Goal: Check status

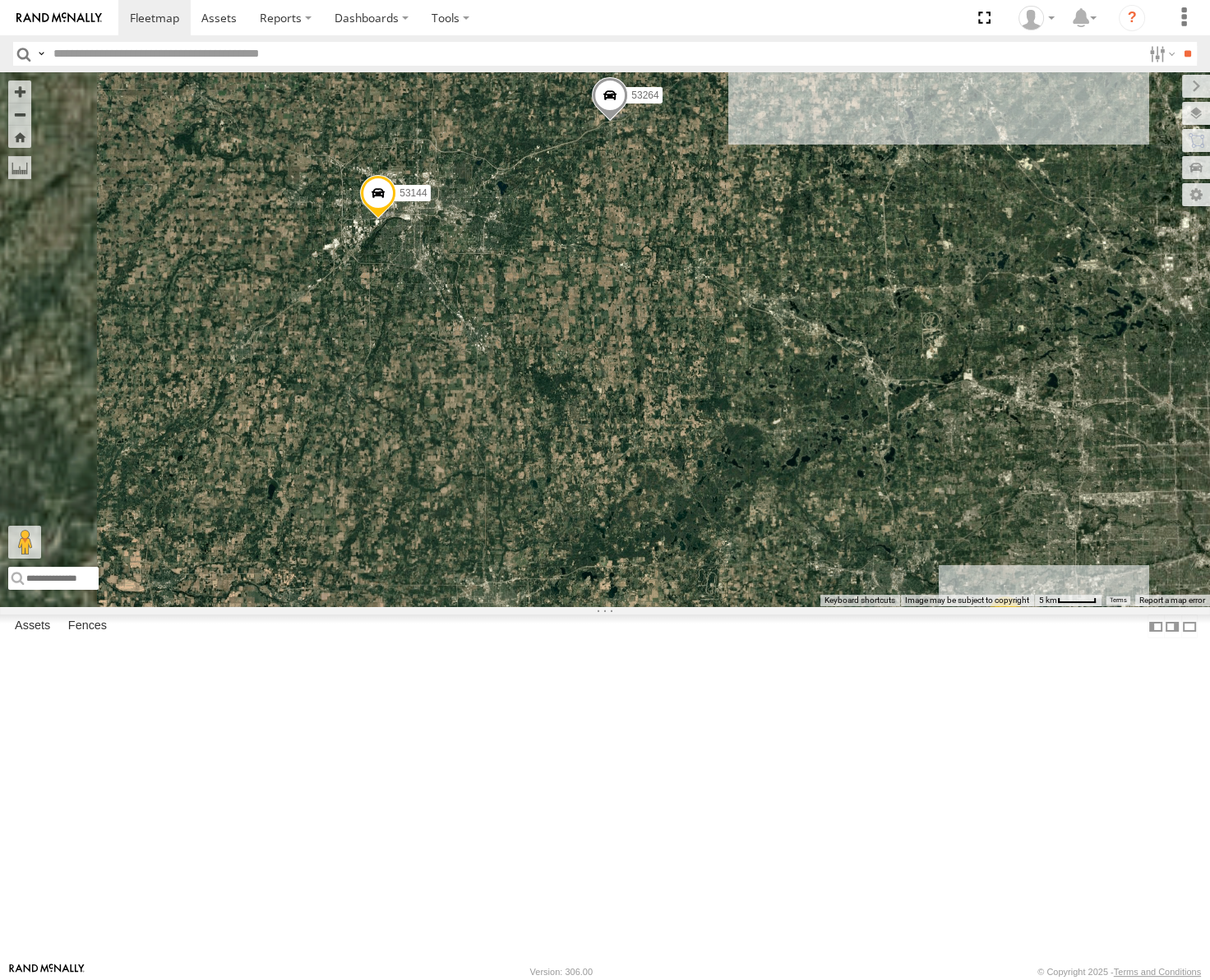
drag, startPoint x: 984, startPoint y: 436, endPoint x: 800, endPoint y: 413, distance: 185.4
click at [818, 417] on div "53271 53272 53247 53151 53258 53250 53203 53291 53273 53217 53265 53292 53240 5…" at bounding box center [605, 339] width 1210 height 534
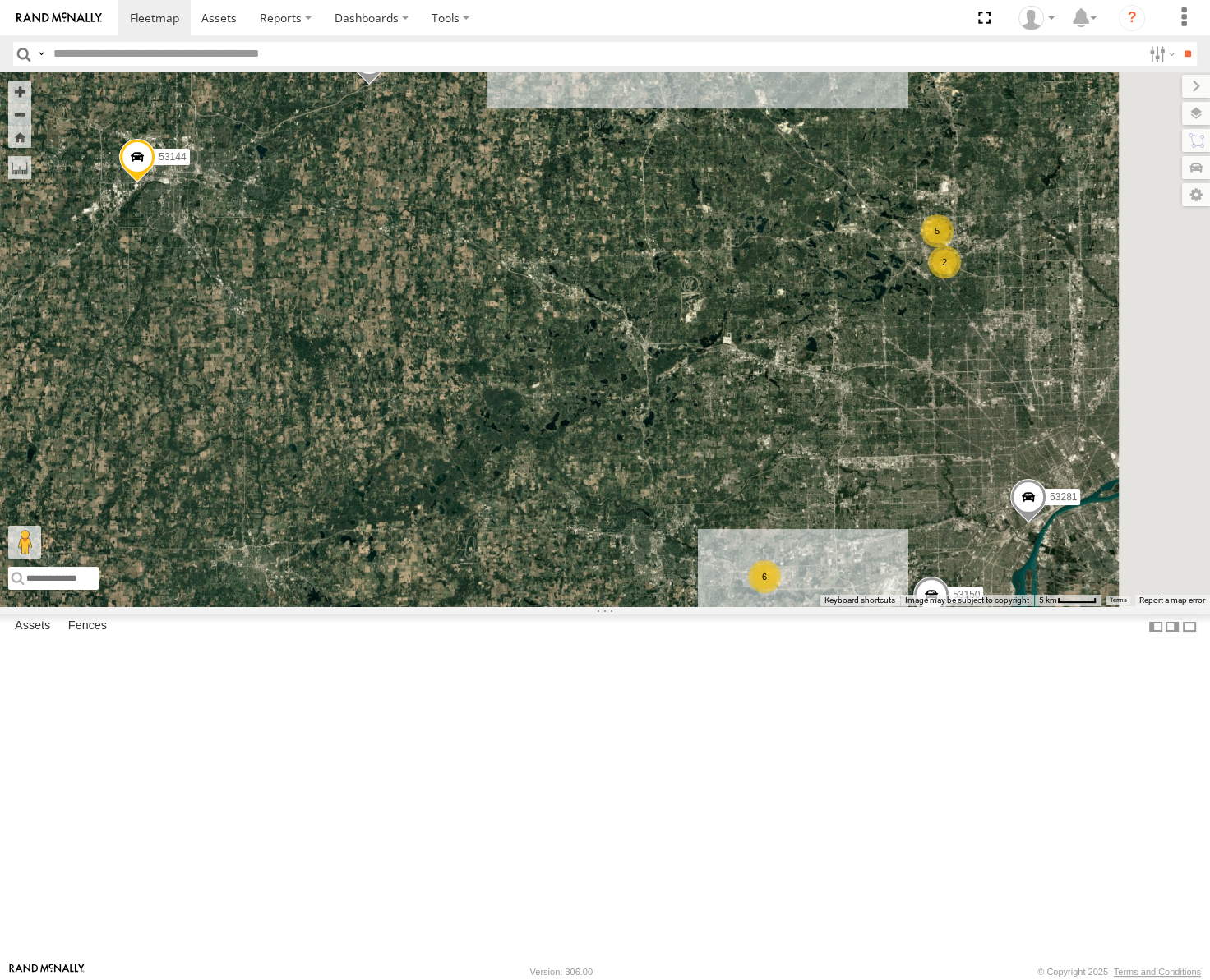
drag, startPoint x: 908, startPoint y: 676, endPoint x: 812, endPoint y: 570, distance: 143.0
click at [812, 570] on div "53271 53272 53247 53151 53258 53250 53203 53291 53273 53217 53265 53292 53240 5…" at bounding box center [605, 339] width 1210 height 534
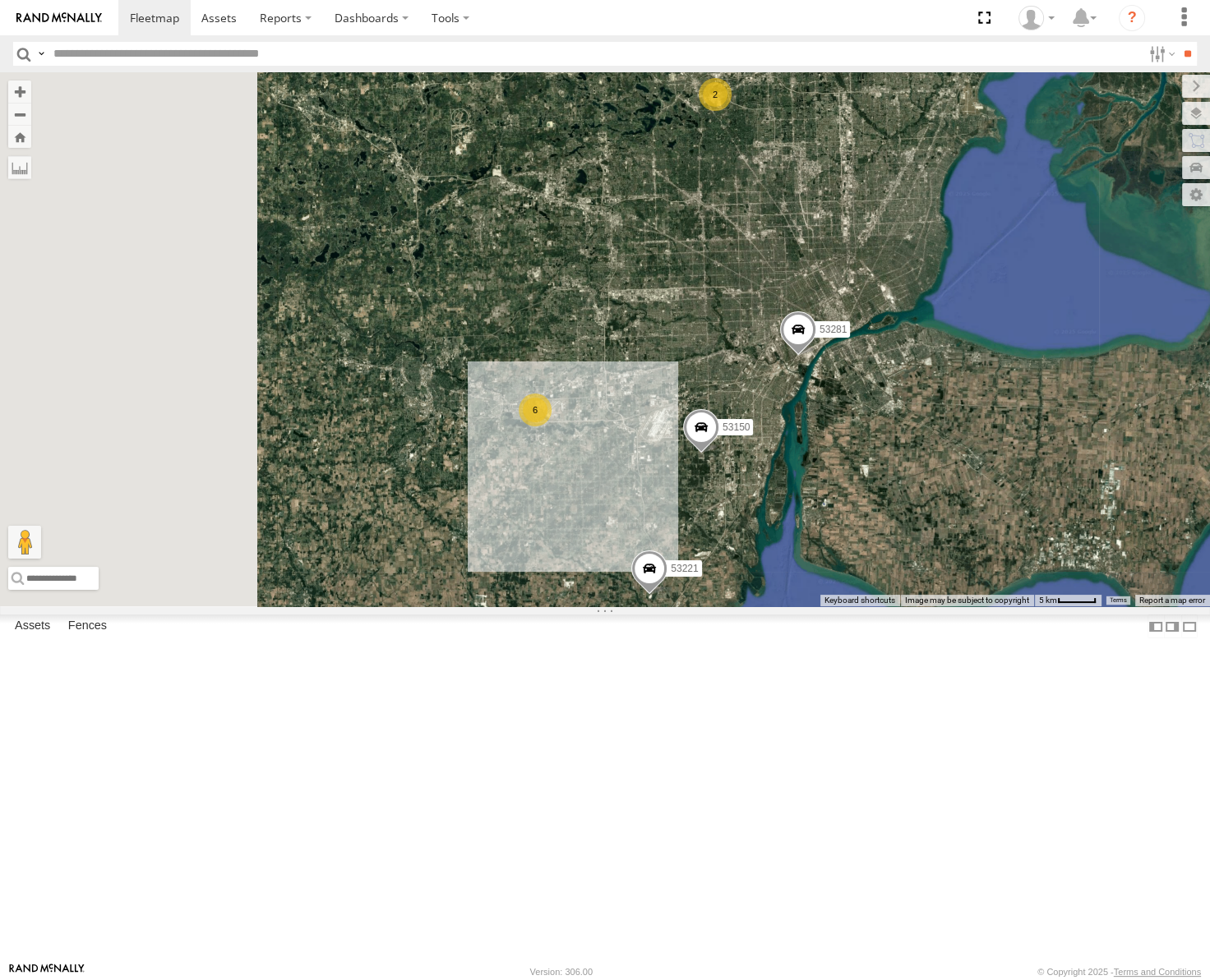
drag, startPoint x: 766, startPoint y: 473, endPoint x: 839, endPoint y: 616, distance: 160.6
click at [839, 606] on div "53150 53221 53281 6 2" at bounding box center [605, 339] width 1210 height 534
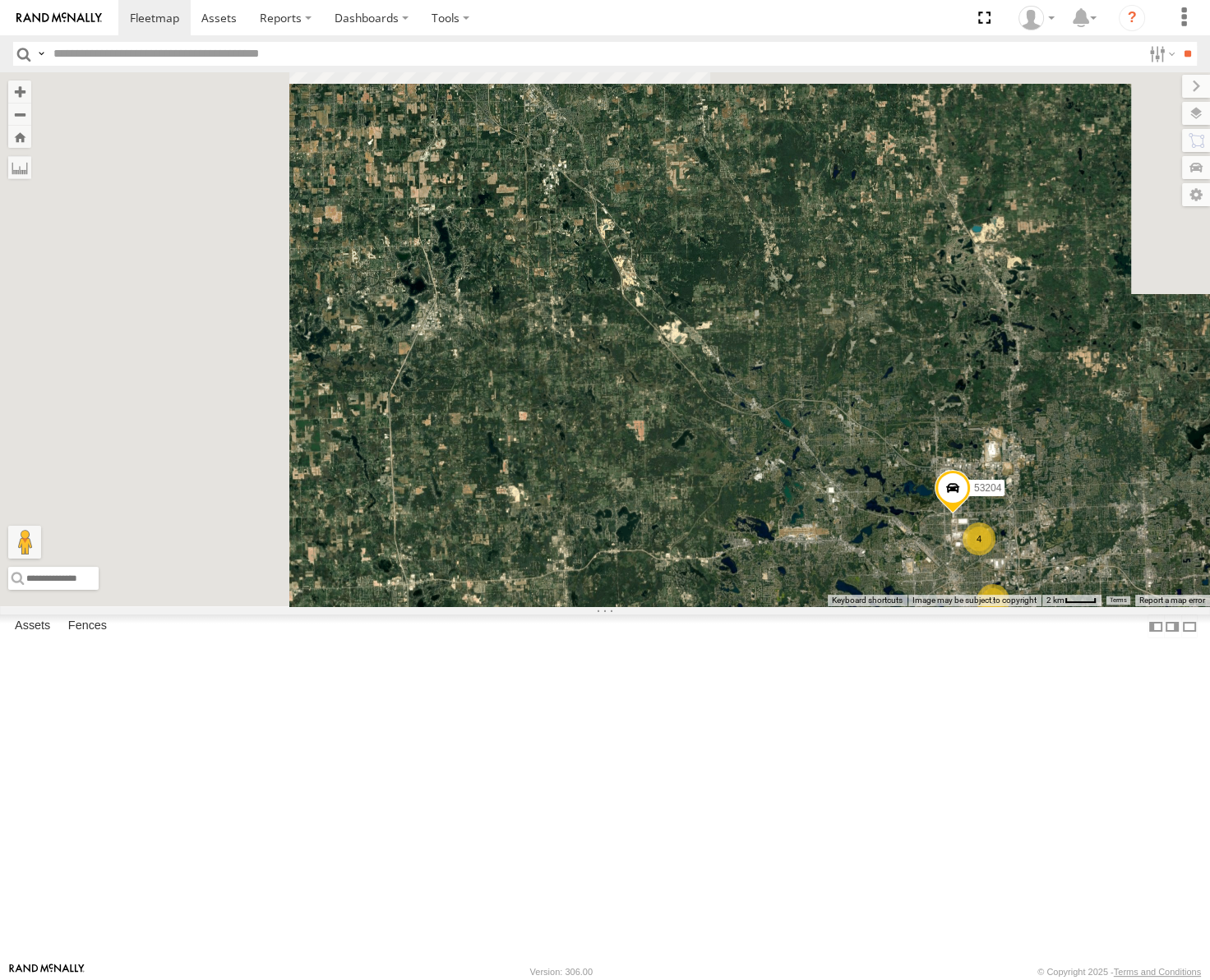
drag, startPoint x: 718, startPoint y: 329, endPoint x: 924, endPoint y: 731, distance: 451.7
click at [924, 606] on div "53150 53221 53281 4 53204 2" at bounding box center [605, 339] width 1210 height 534
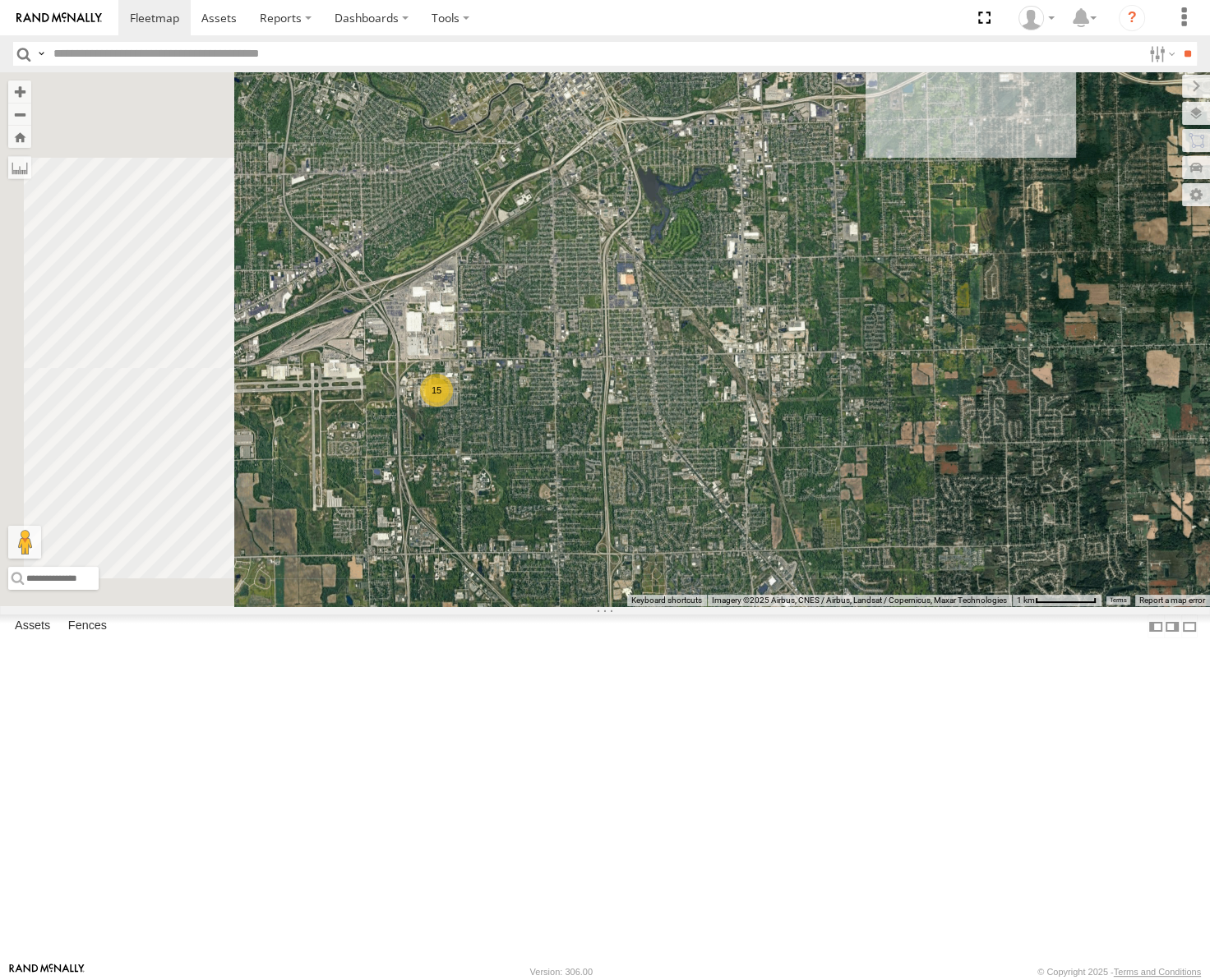
drag, startPoint x: 797, startPoint y: 322, endPoint x: 1038, endPoint y: 211, distance: 265.3
click at [1038, 211] on div "53150 53221 53281 53204 15 2" at bounding box center [605, 339] width 1210 height 534
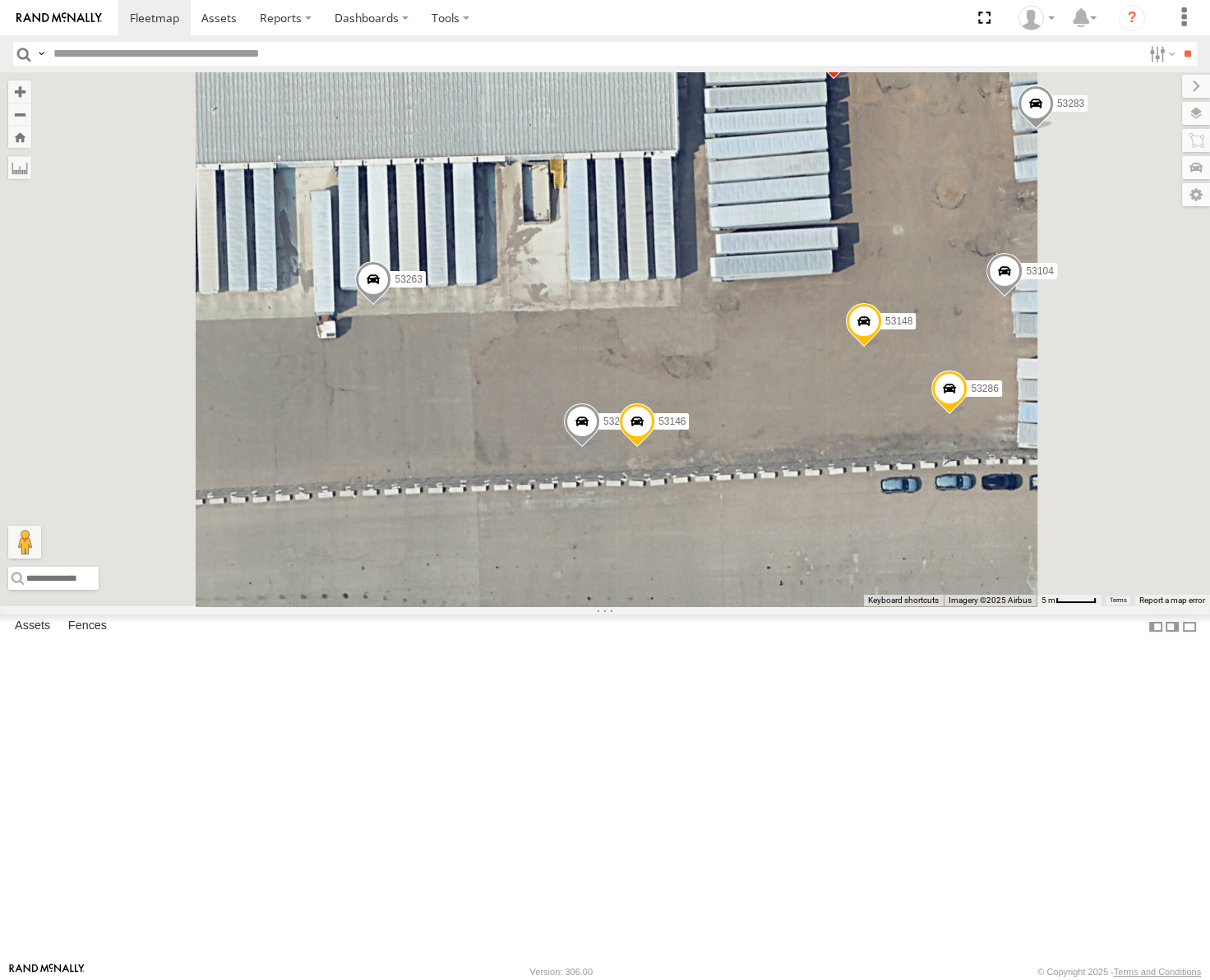
click at [600, 448] on span at bounding box center [581, 426] width 36 height 44
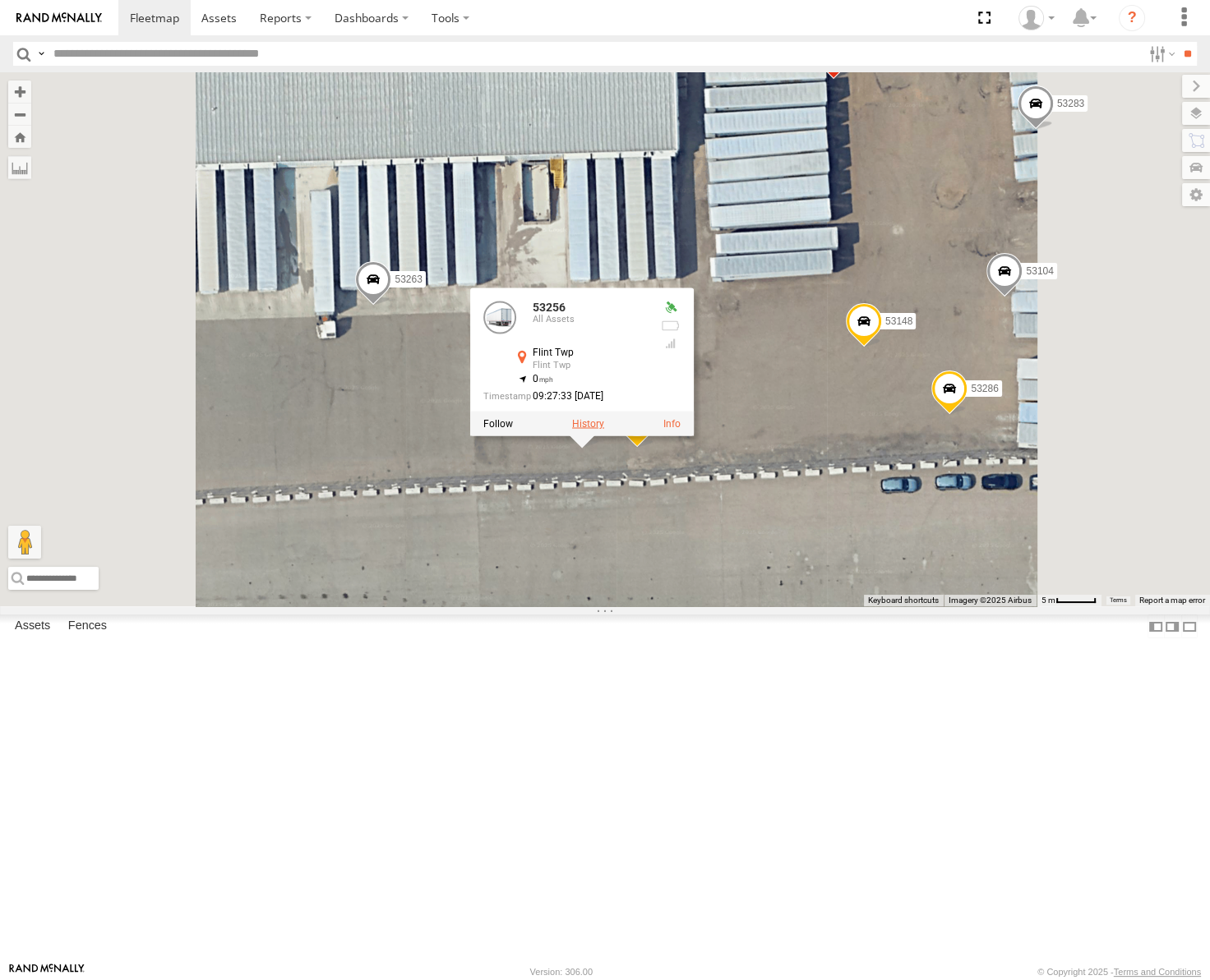
click at [604, 430] on label at bounding box center [588, 424] width 32 height 11
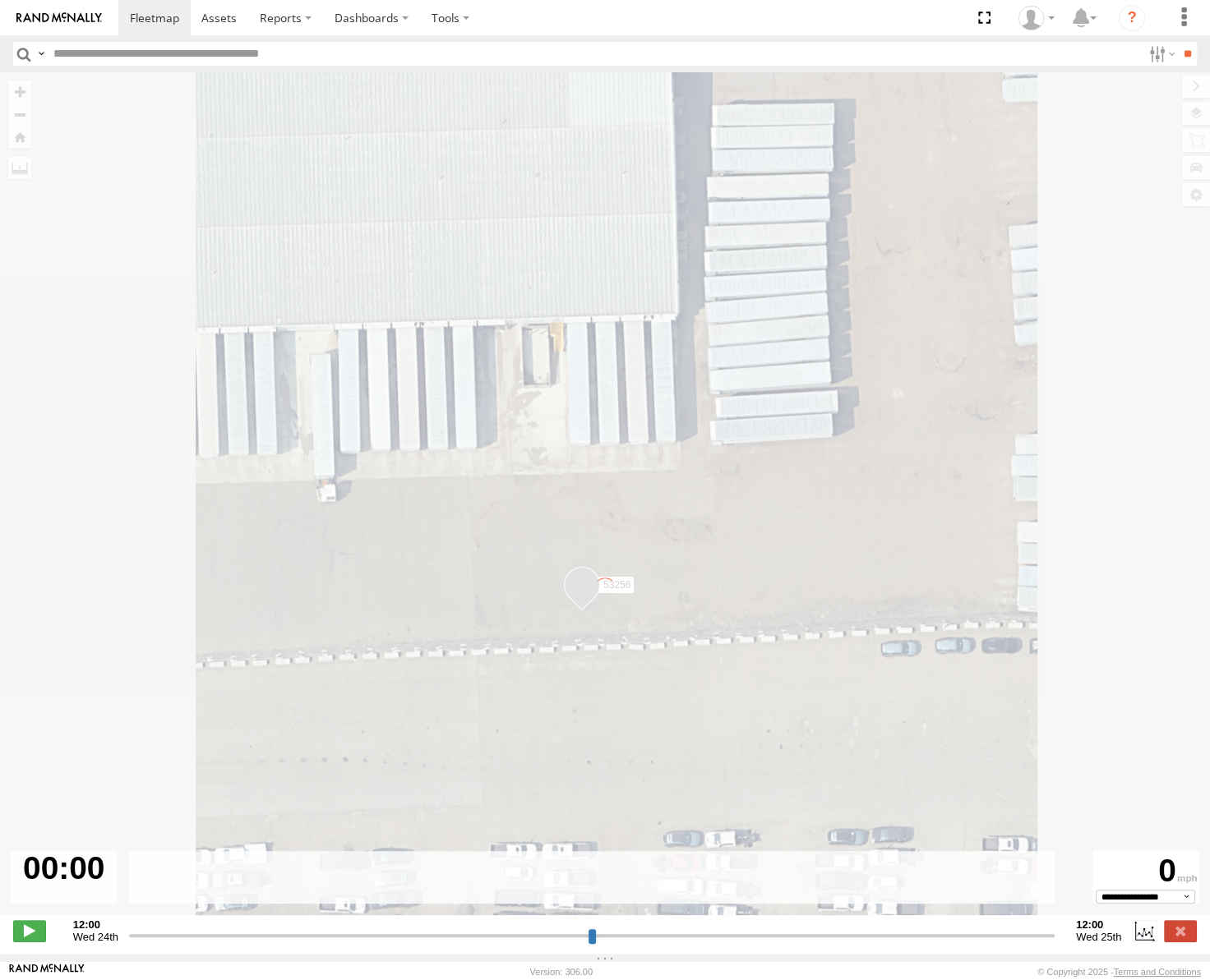
type input "**********"
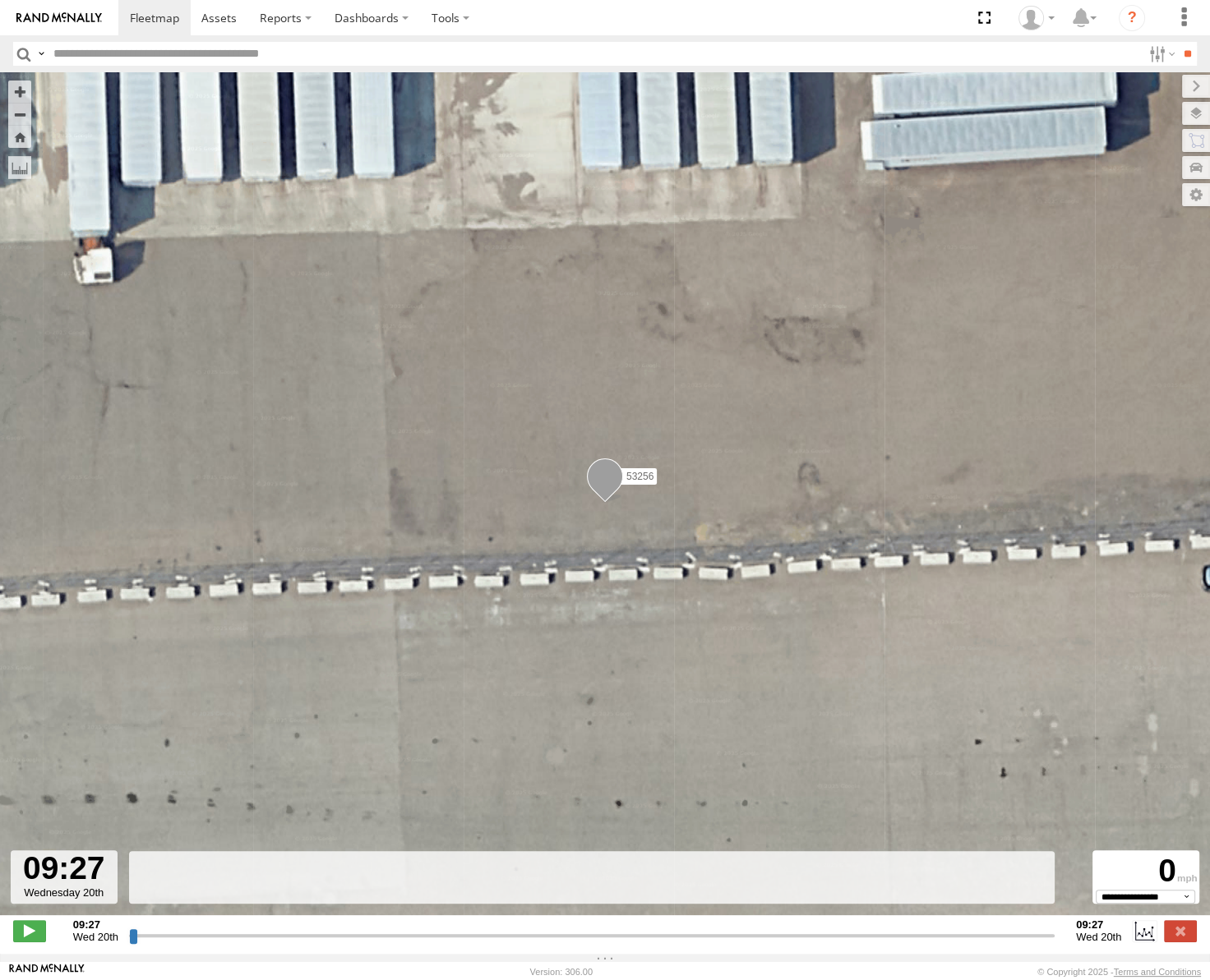
drag, startPoint x: 127, startPoint y: 944, endPoint x: 403, endPoint y: 929, distance: 276.4
click at [401, 932] on div "09:27 Wed 20th Created with Highcharts 6.0.7 [DOMAIN_NAME] 09:27 Wed 20th" at bounding box center [605, 930] width 1183 height 25
